Goal: Navigation & Orientation: Go to known website

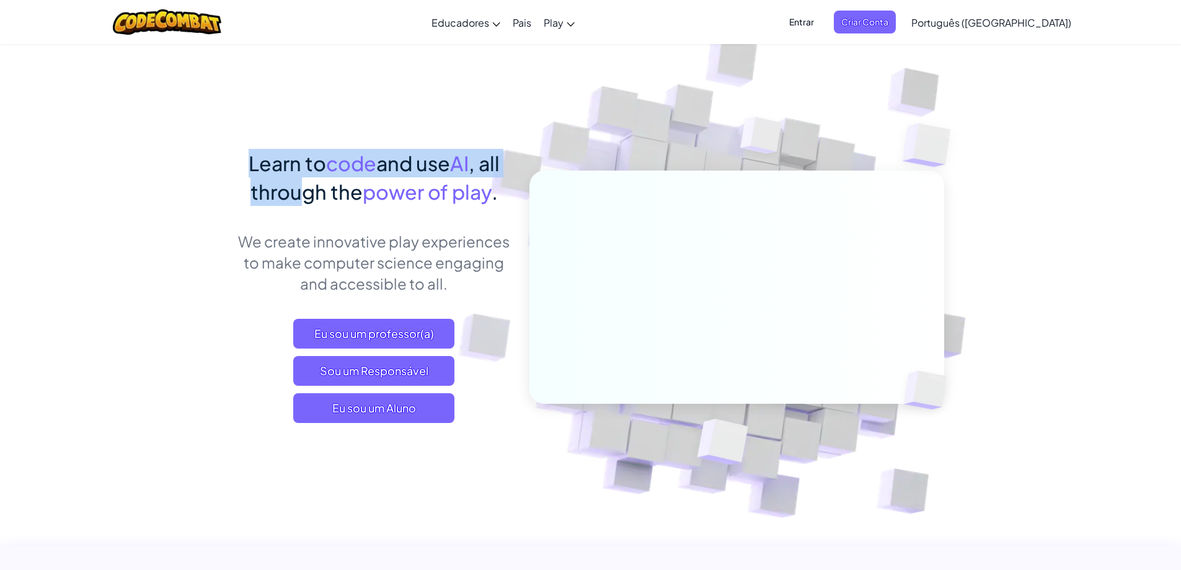
click at [822, 26] on span "Entrar" at bounding box center [802, 22] width 40 height 23
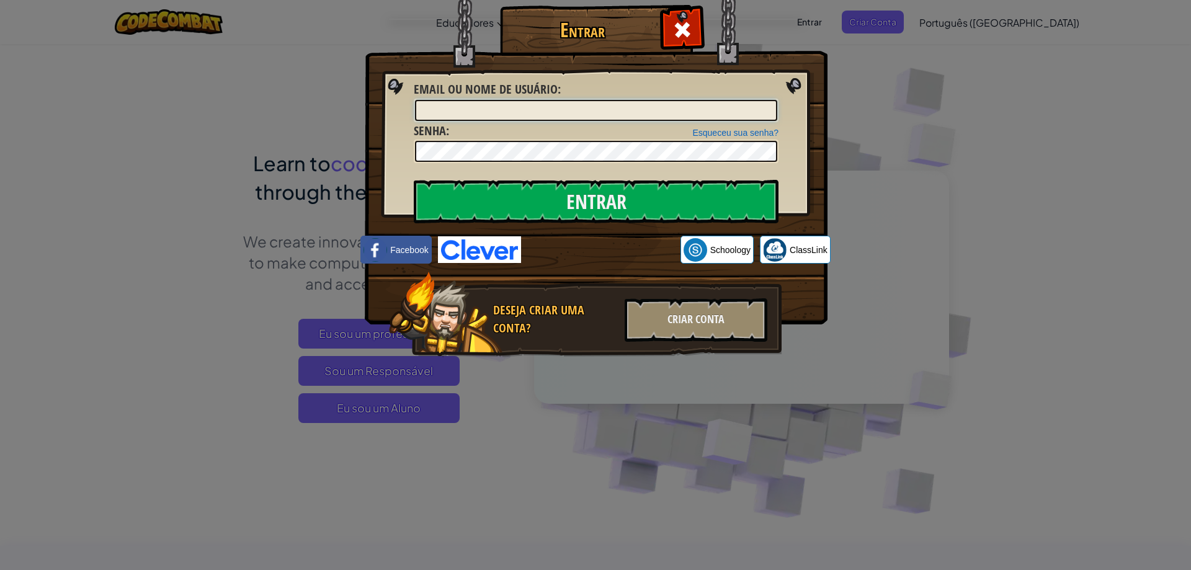
click at [726, 104] on input "Email ou nome de usuário :" at bounding box center [596, 110] width 362 height 21
click at [641, 100] on input "Email ou nome de usuário :" at bounding box center [596, 110] width 362 height 21
click at [639, 110] on input "Email ou nome de usuário :" at bounding box center [596, 110] width 362 height 21
type input "G"
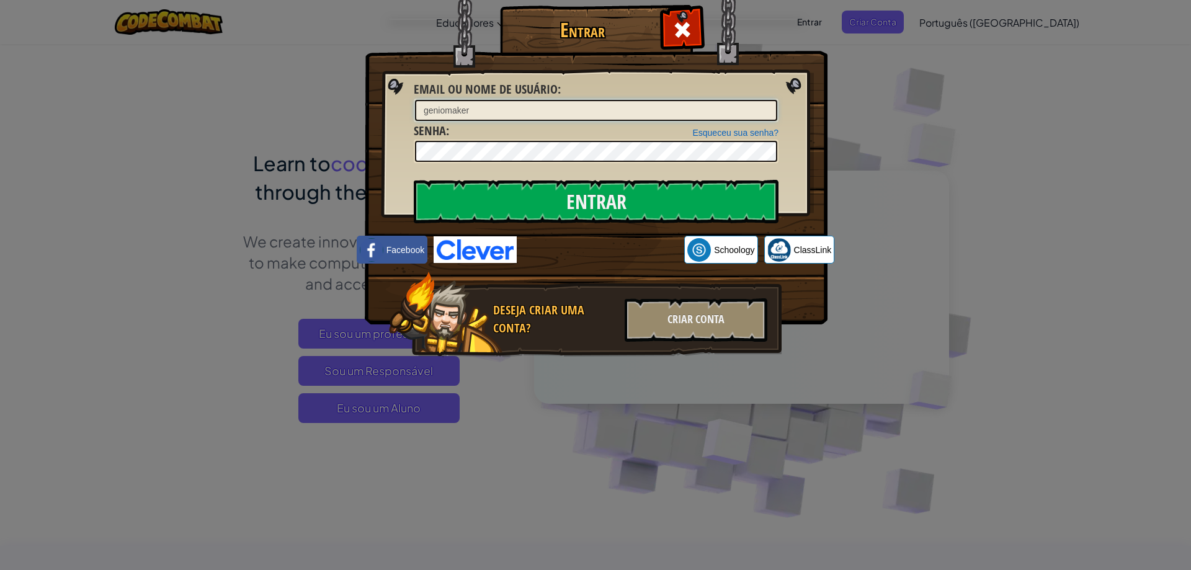
type input "geniomaker"
click at [414, 180] on input "Entrar" at bounding box center [596, 201] width 365 height 43
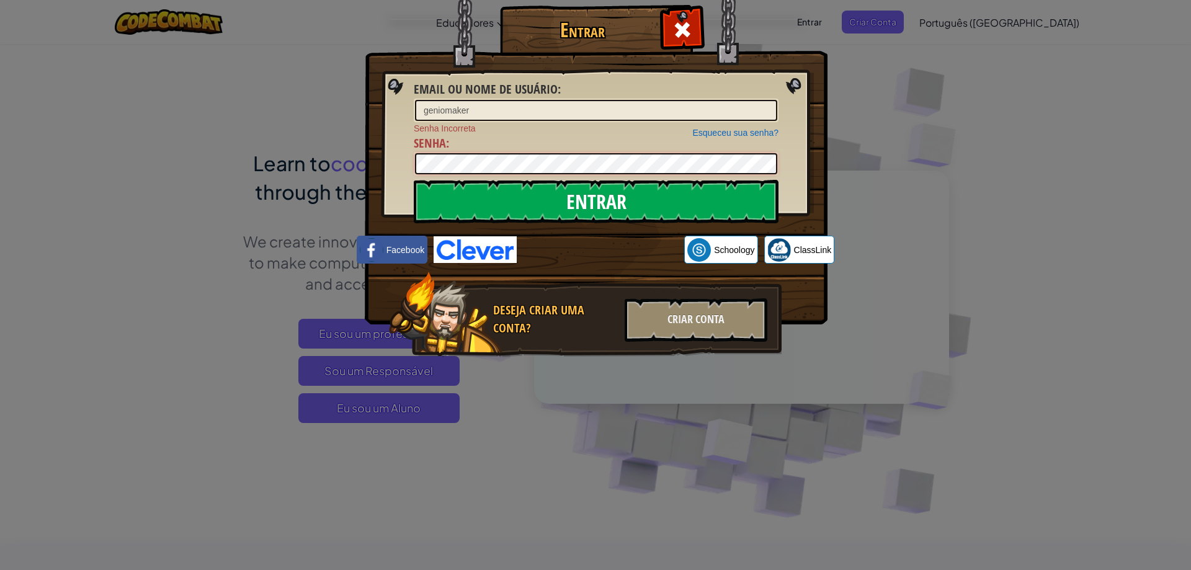
click at [414, 180] on input "Entrar" at bounding box center [596, 201] width 365 height 43
